Goal: Task Accomplishment & Management: Manage account settings

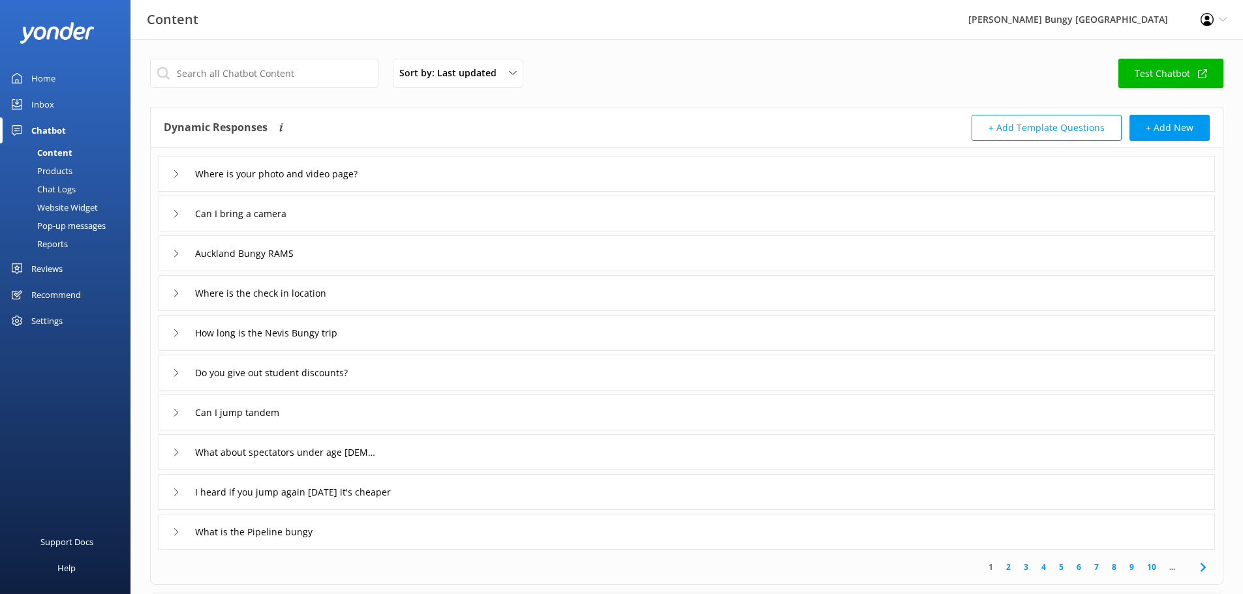
click at [52, 182] on div "Chat Logs" at bounding box center [42, 189] width 68 height 18
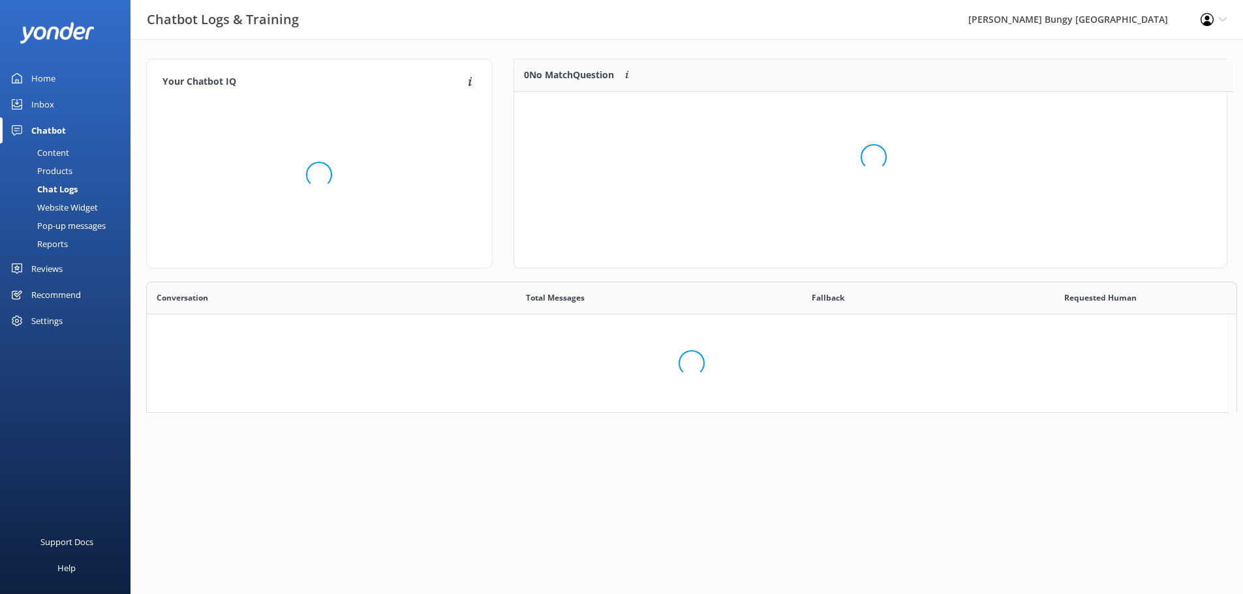
scroll to position [153, 703]
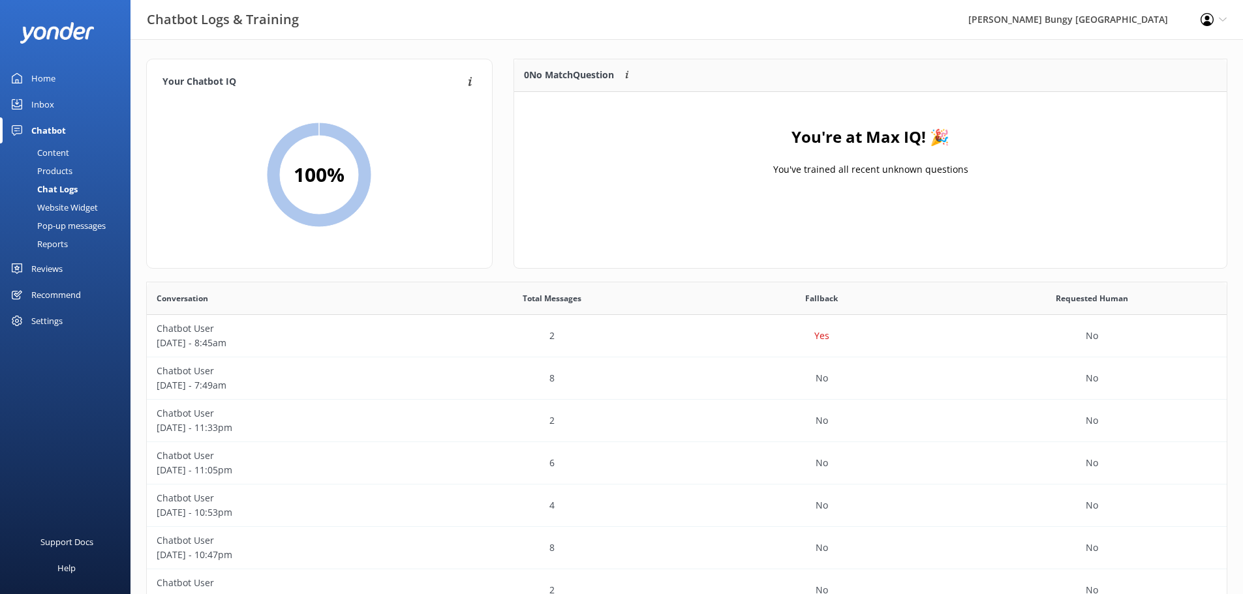
click at [74, 207] on div "Website Widget" at bounding box center [53, 207] width 90 height 18
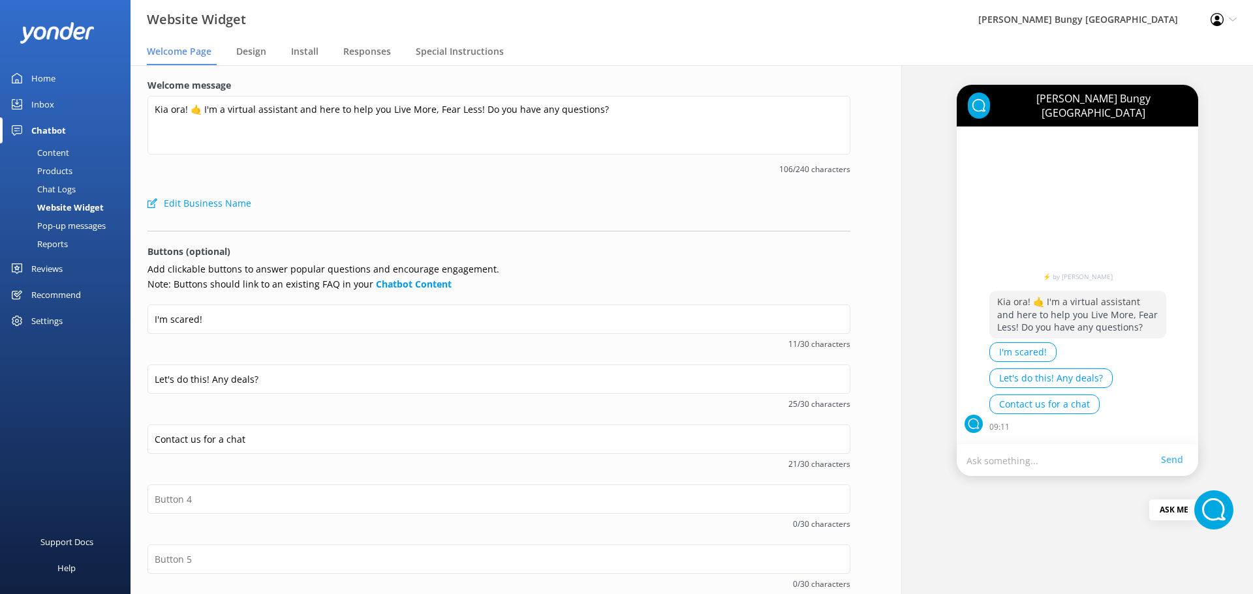
click at [58, 179] on div "Products" at bounding box center [40, 171] width 65 height 18
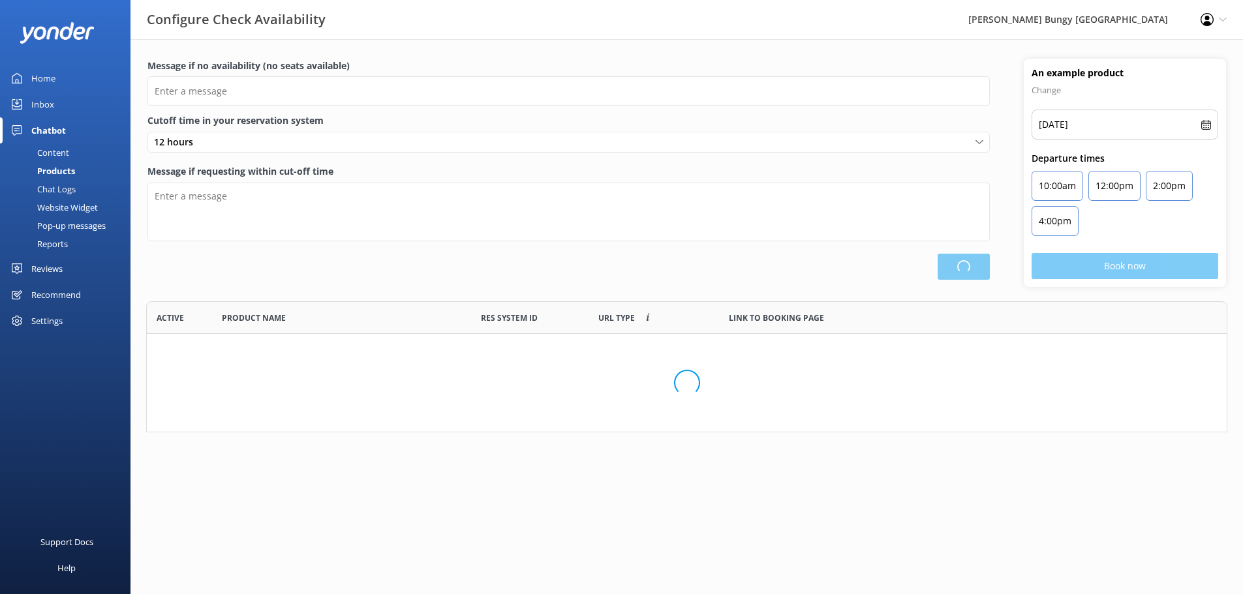
scroll to position [382, 1070]
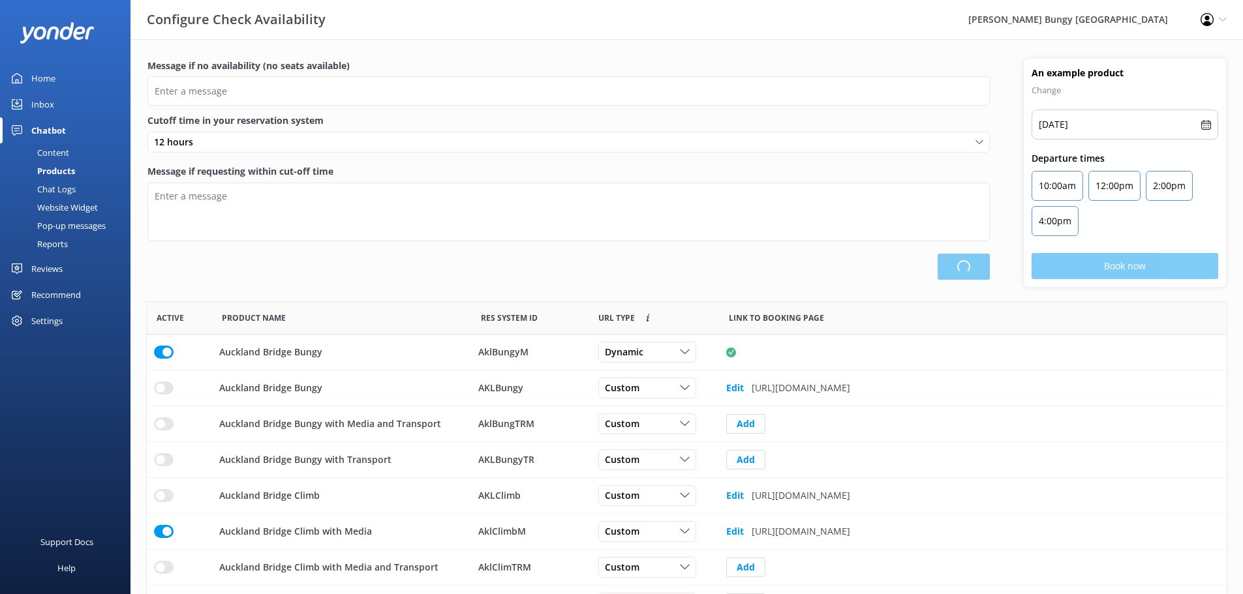
click at [52, 155] on div "Content" at bounding box center [38, 153] width 61 height 18
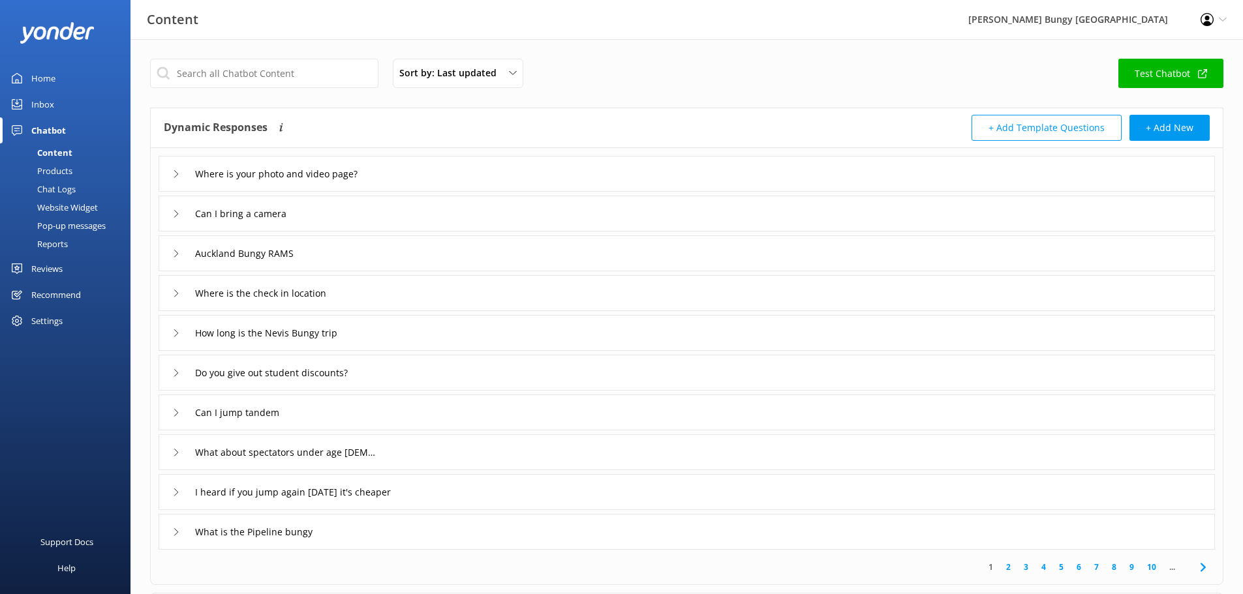
click at [48, 176] on div "Products" at bounding box center [40, 171] width 65 height 18
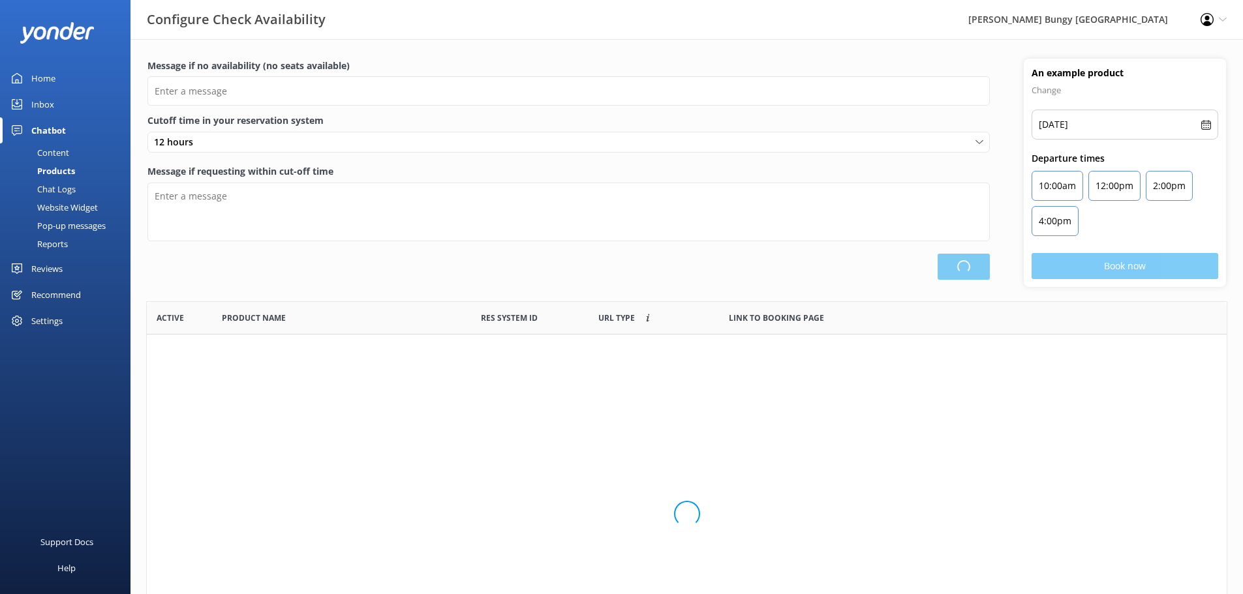
scroll to position [382, 1070]
type input "There are no seats available, please check an alternative day"
type textarea "Our online booking system closes {hours} prior to departure. Please contact us …"
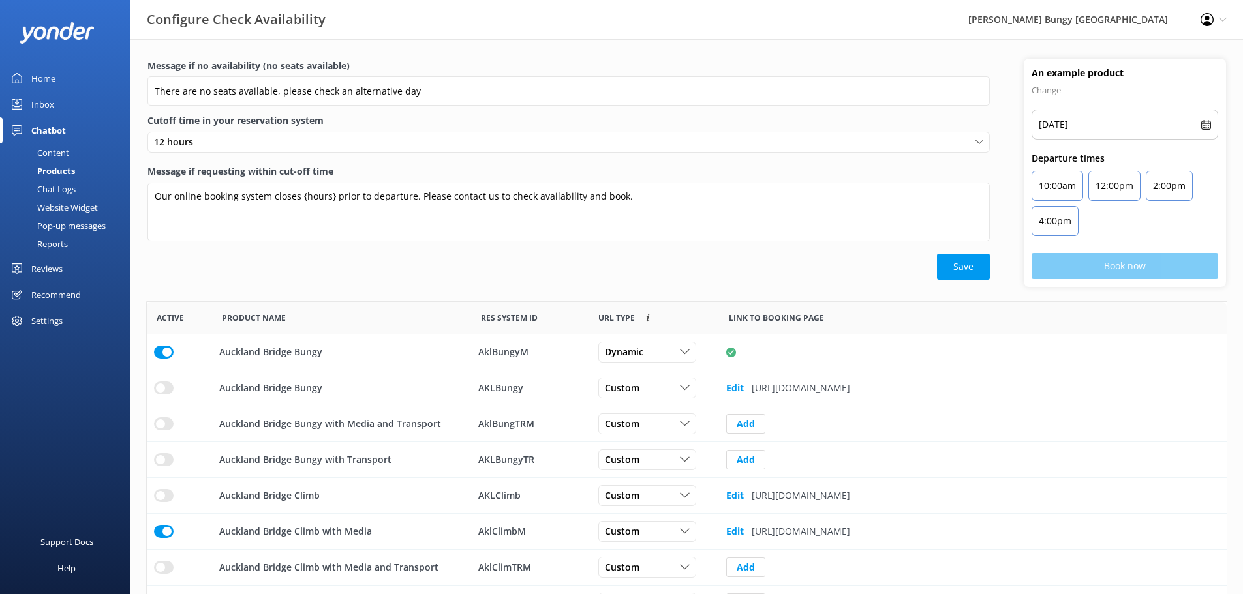
click at [58, 192] on div "Chat Logs" at bounding box center [42, 189] width 68 height 18
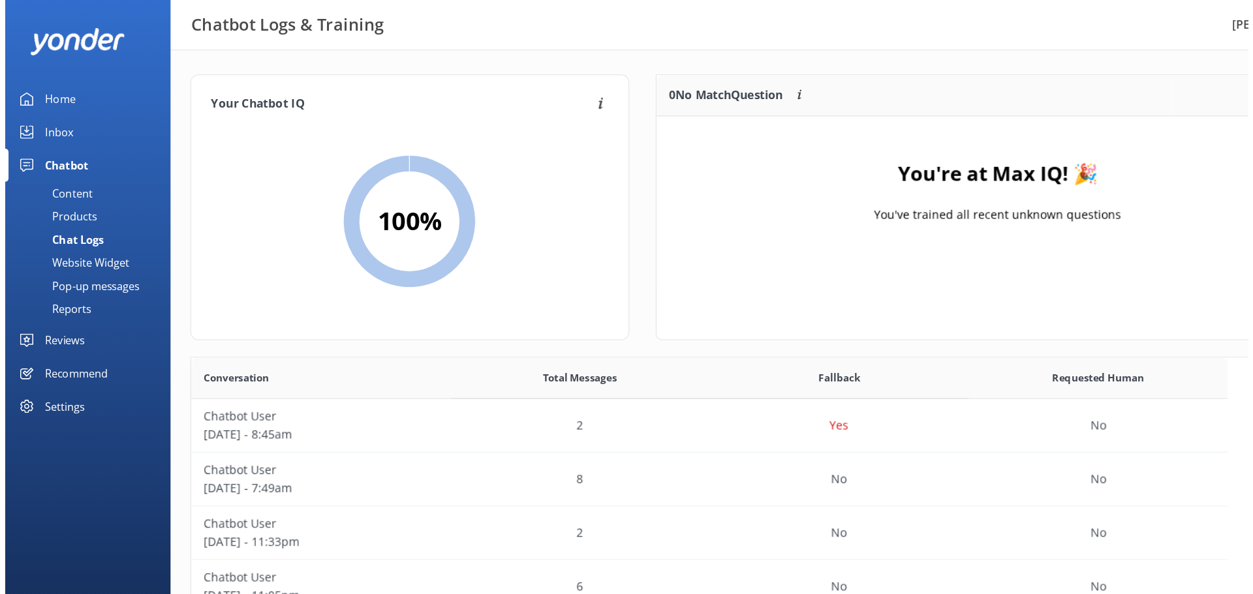
scroll to position [448, 1070]
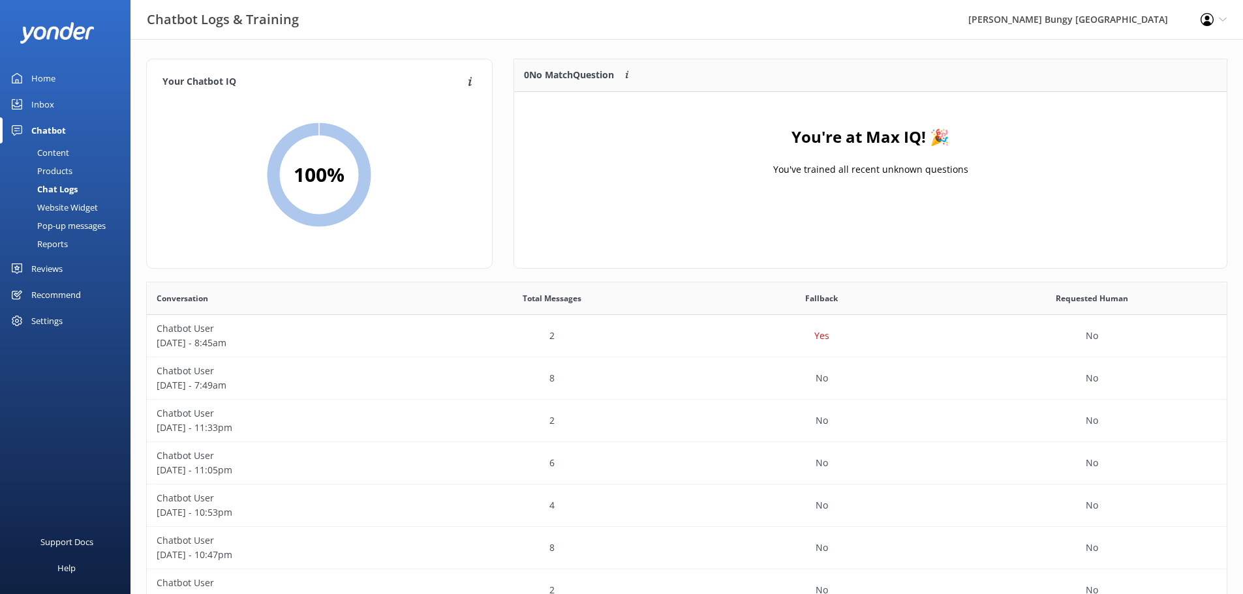
click at [60, 234] on div "Pop-up messages" at bounding box center [57, 226] width 98 height 18
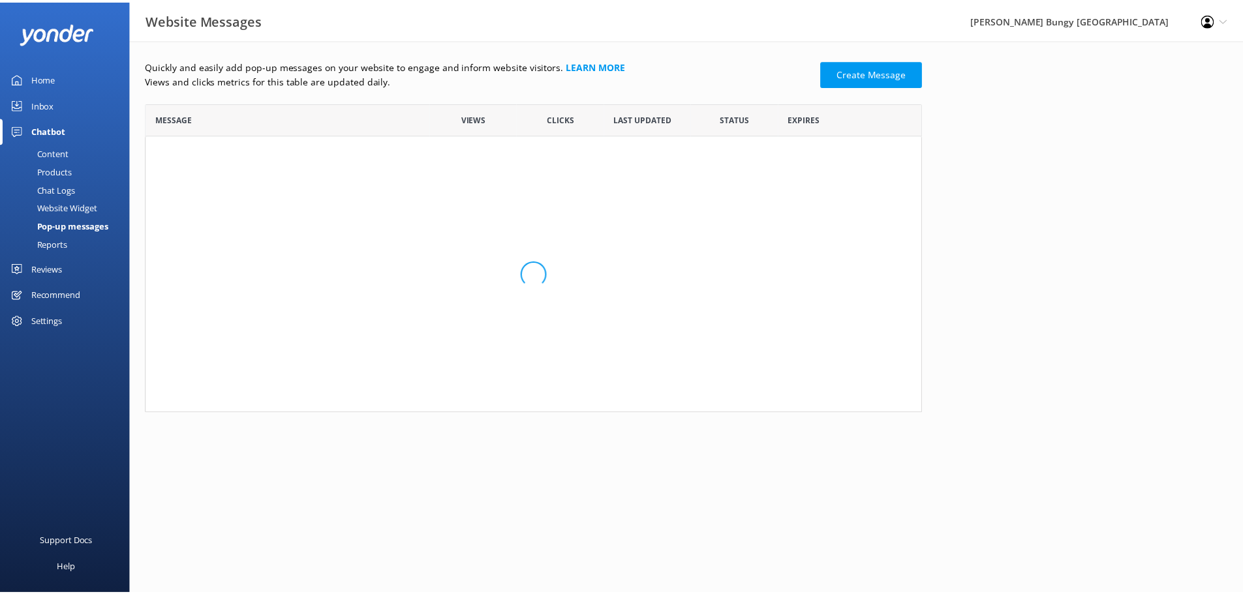
scroll to position [190, 773]
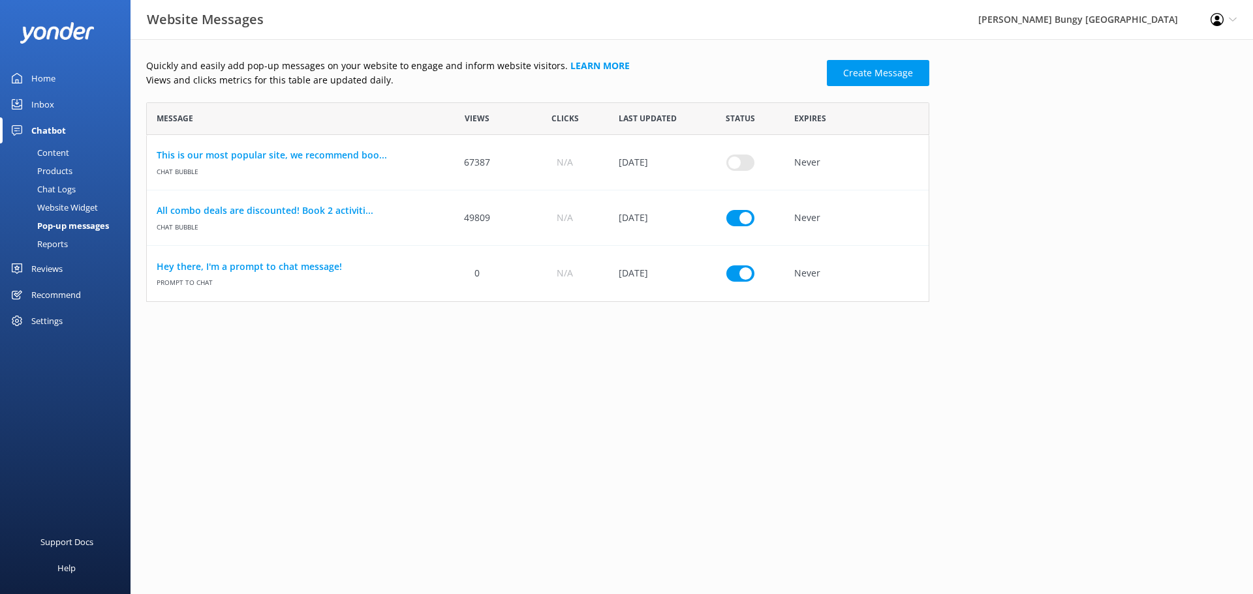
click at [57, 242] on div "Reports" at bounding box center [38, 244] width 60 height 18
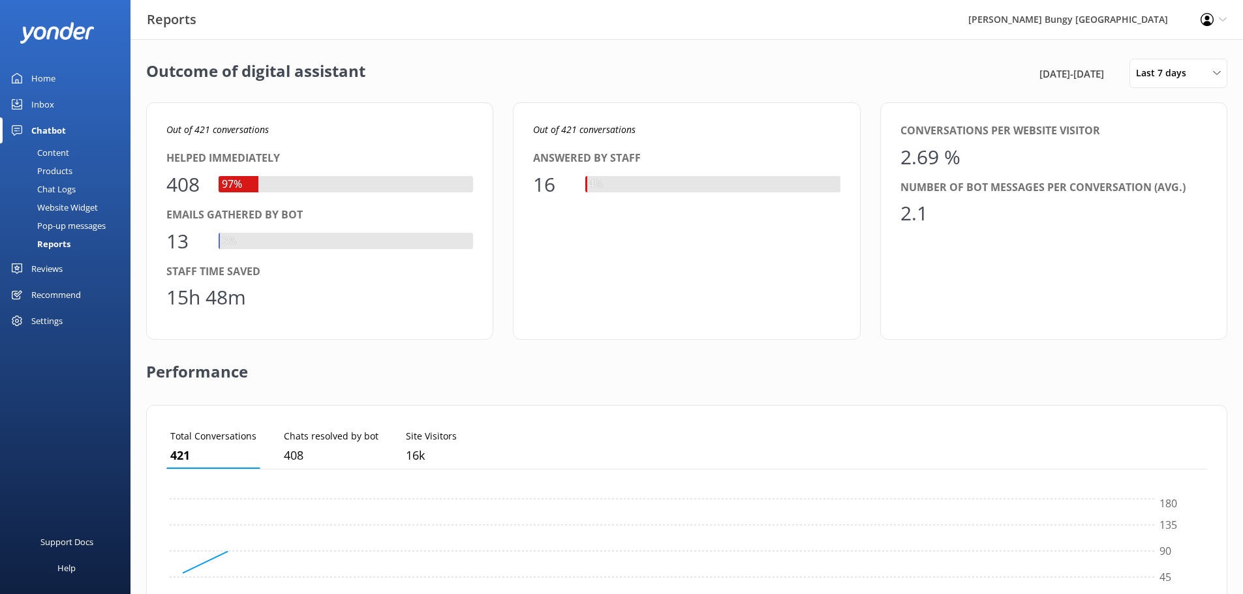
scroll to position [121, 1031]
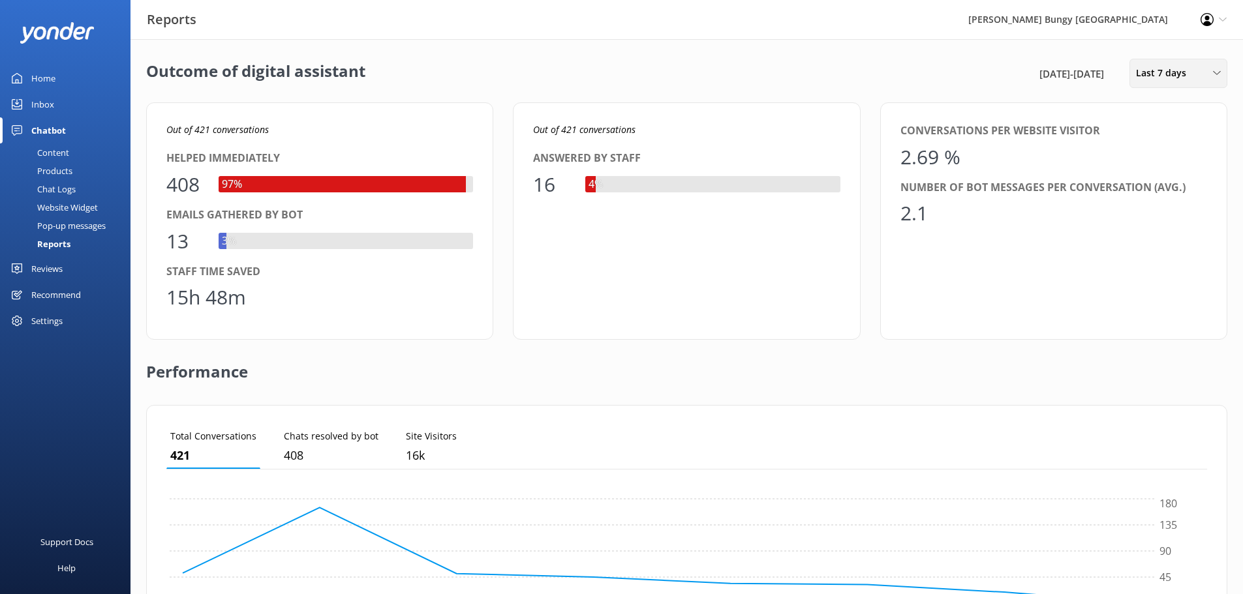
click at [1154, 67] on span "Last 7 days" at bounding box center [1165, 73] width 58 height 14
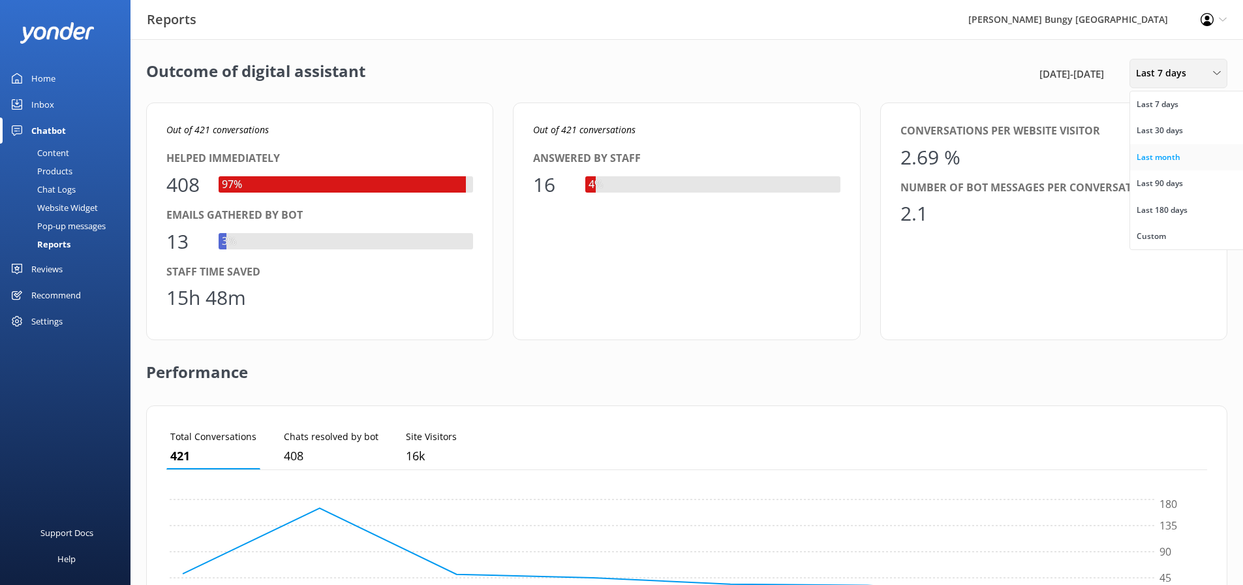
click at [1173, 154] on div "Last month" at bounding box center [1159, 157] width 44 height 13
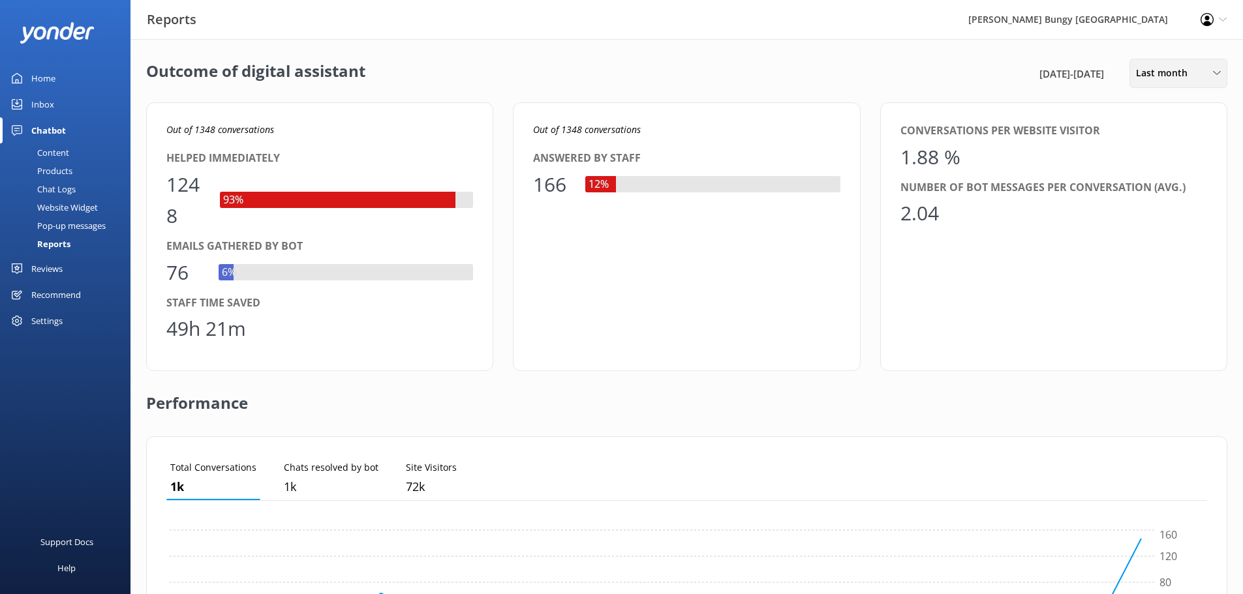
click at [1188, 87] on div "Last month Last 7 days Last 30 days Last month Last 90 days Last 180 days Custom" at bounding box center [1178, 73] width 98 height 29
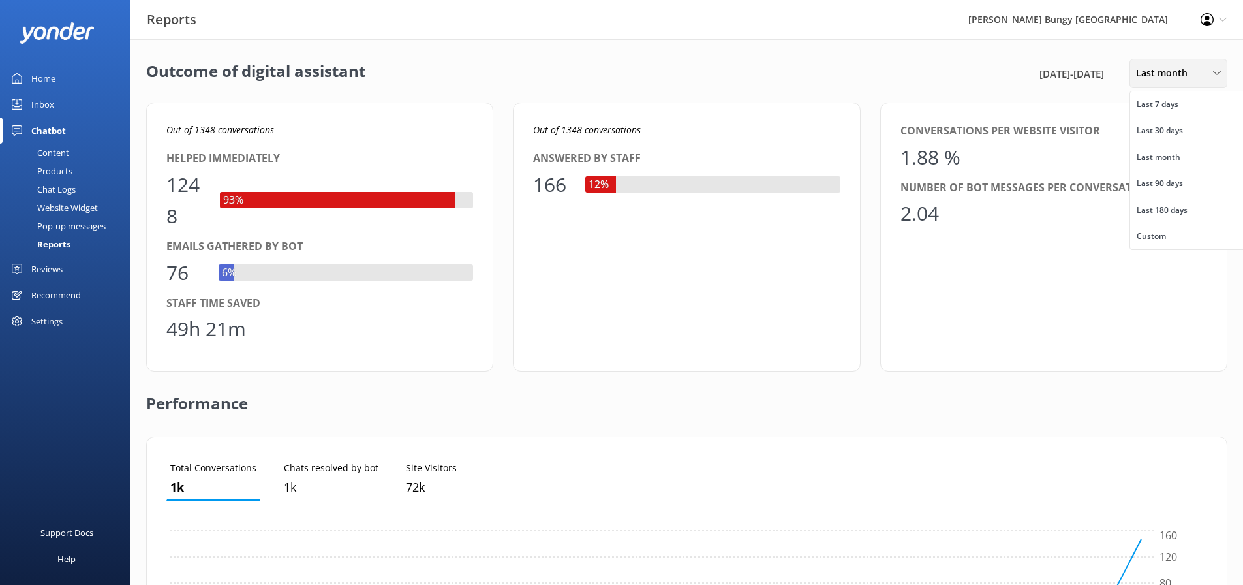
click at [1187, 72] on span "Last month" at bounding box center [1165, 73] width 59 height 14
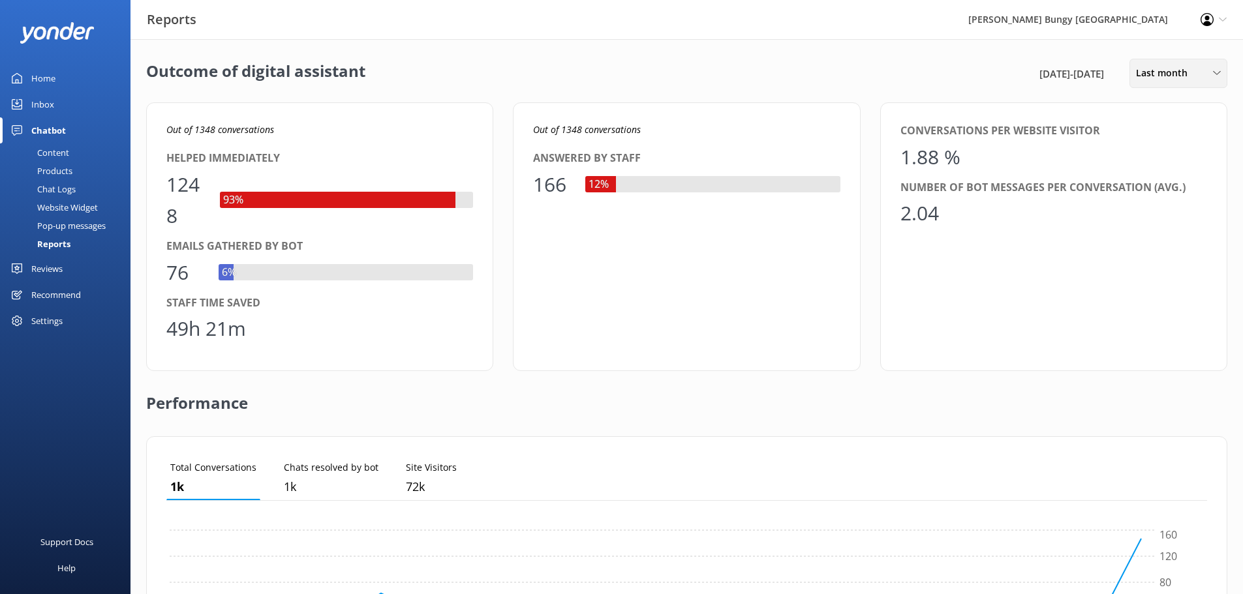
click at [1187, 72] on span "Last month" at bounding box center [1165, 73] width 59 height 14
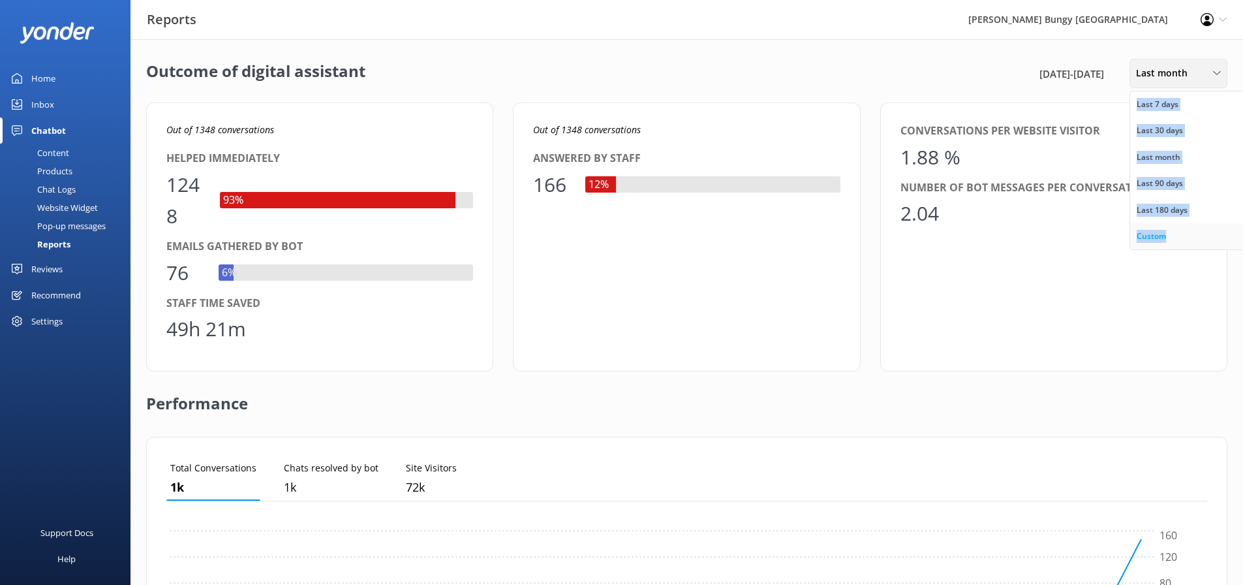
click at [1150, 238] on div "Custom" at bounding box center [1151, 236] width 29 height 13
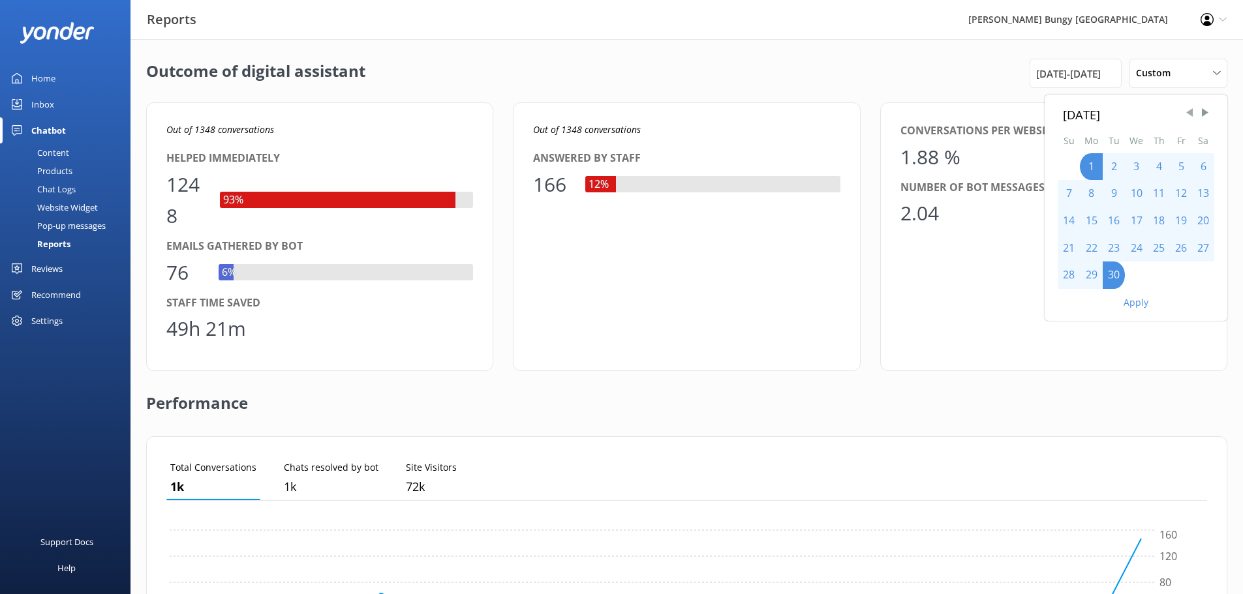
click at [1195, 106] on span "Previous Month" at bounding box center [1189, 112] width 13 height 13
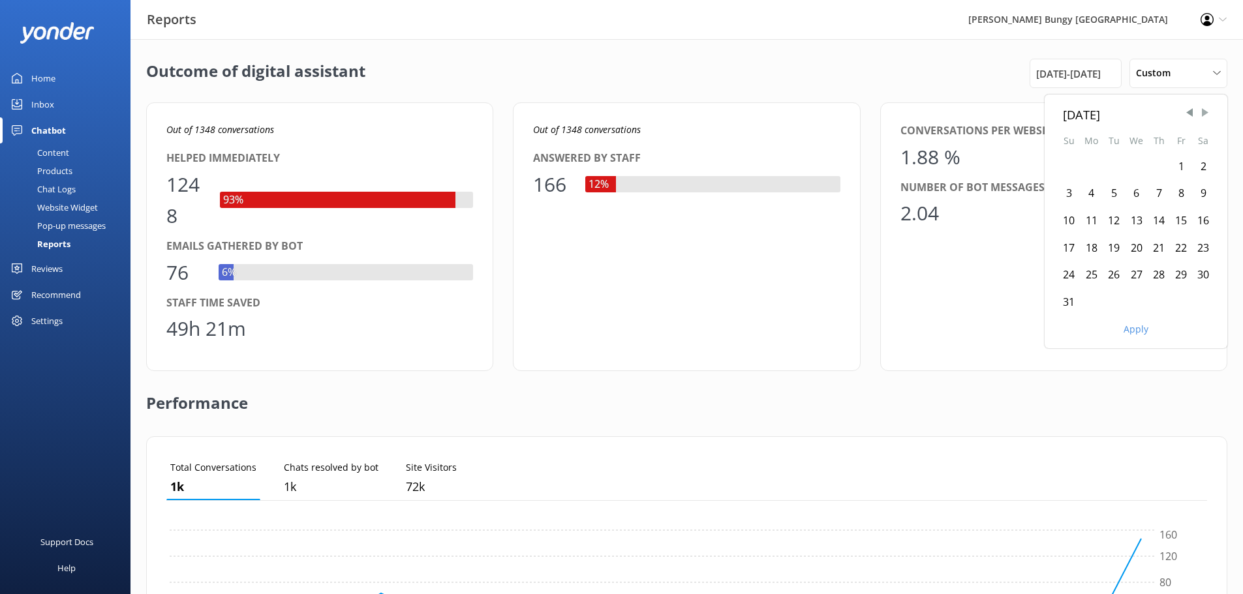
click at [1207, 106] on span "Next Month" at bounding box center [1205, 112] width 13 height 13
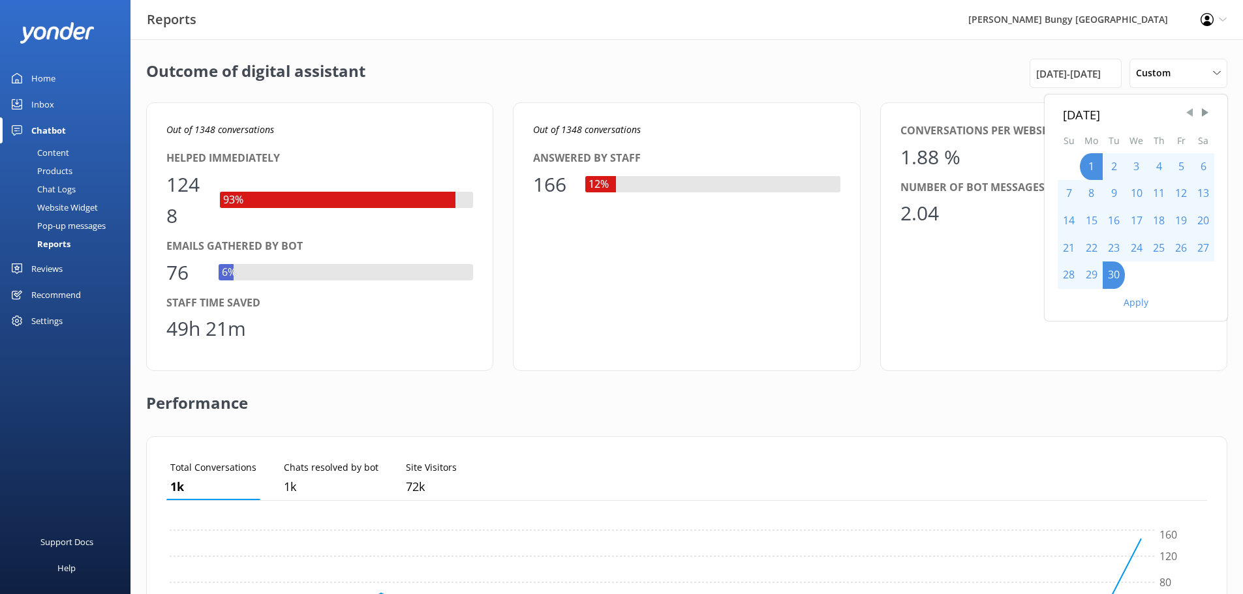
click at [1195, 108] on span "Previous Month" at bounding box center [1189, 112] width 13 height 13
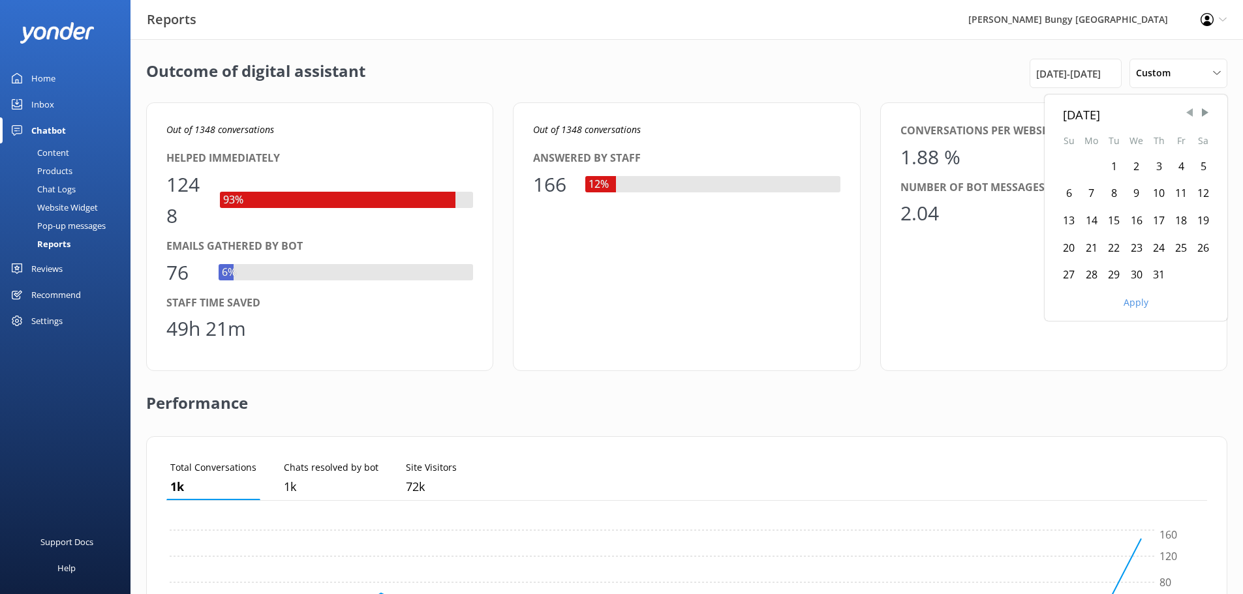
click at [1195, 108] on span "Previous Month" at bounding box center [1189, 112] width 13 height 13
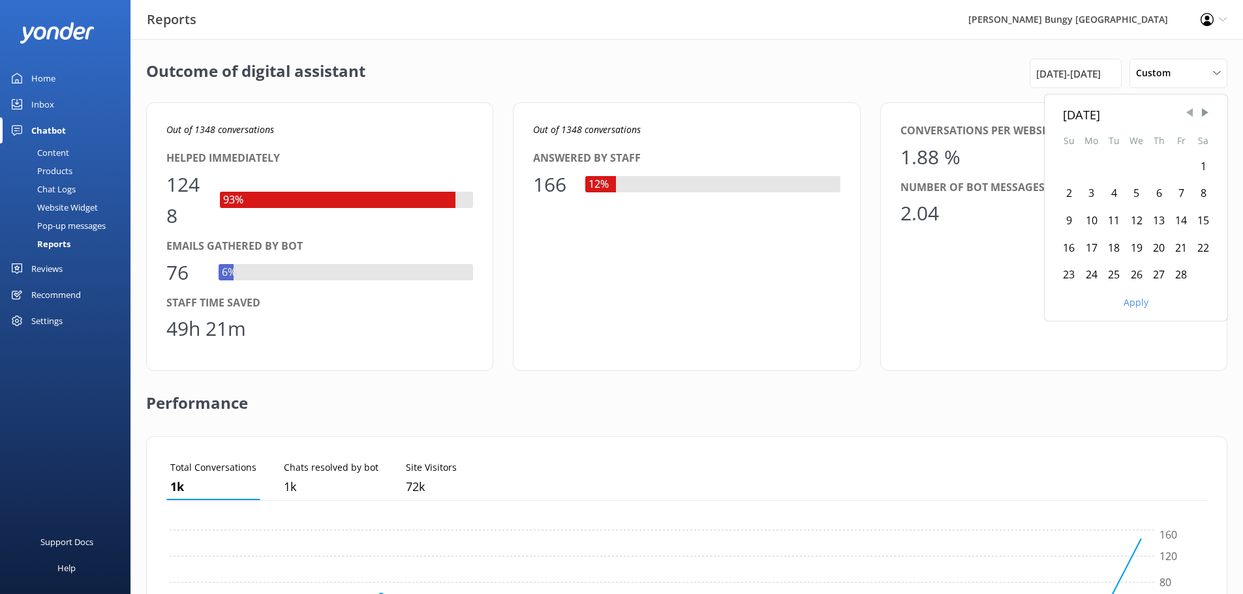
click at [1195, 108] on span "Previous Month" at bounding box center [1189, 112] width 13 height 13
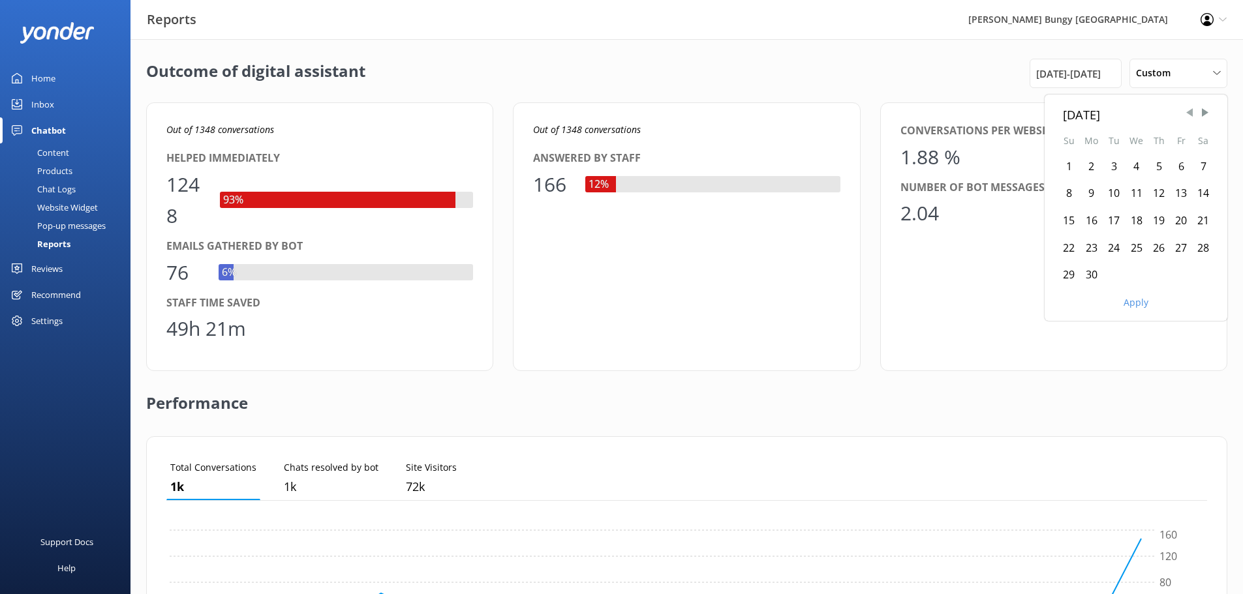
click at [1195, 108] on span "Previous Month" at bounding box center [1189, 112] width 13 height 13
click at [1205, 110] on span "Next Month" at bounding box center [1205, 112] width 13 height 13
click at [1070, 160] on div "1" at bounding box center [1069, 166] width 22 height 27
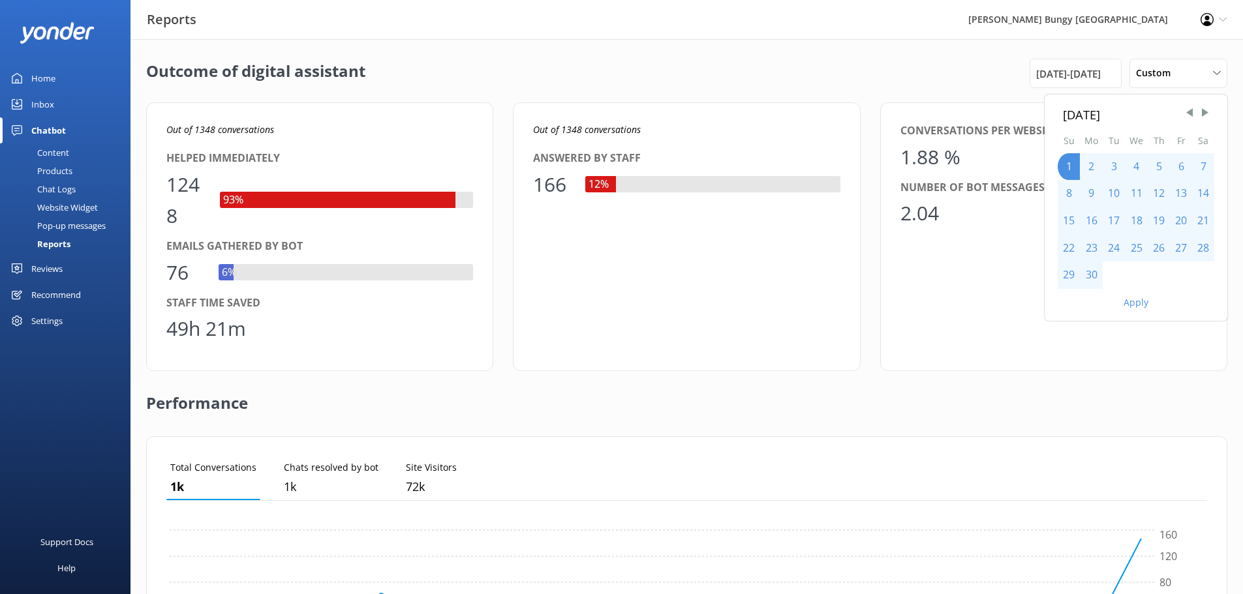
click at [1089, 276] on div "30" at bounding box center [1091, 275] width 23 height 27
click at [1131, 304] on button "Apply" at bounding box center [1136, 302] width 25 height 9
